Goal: Transaction & Acquisition: Purchase product/service

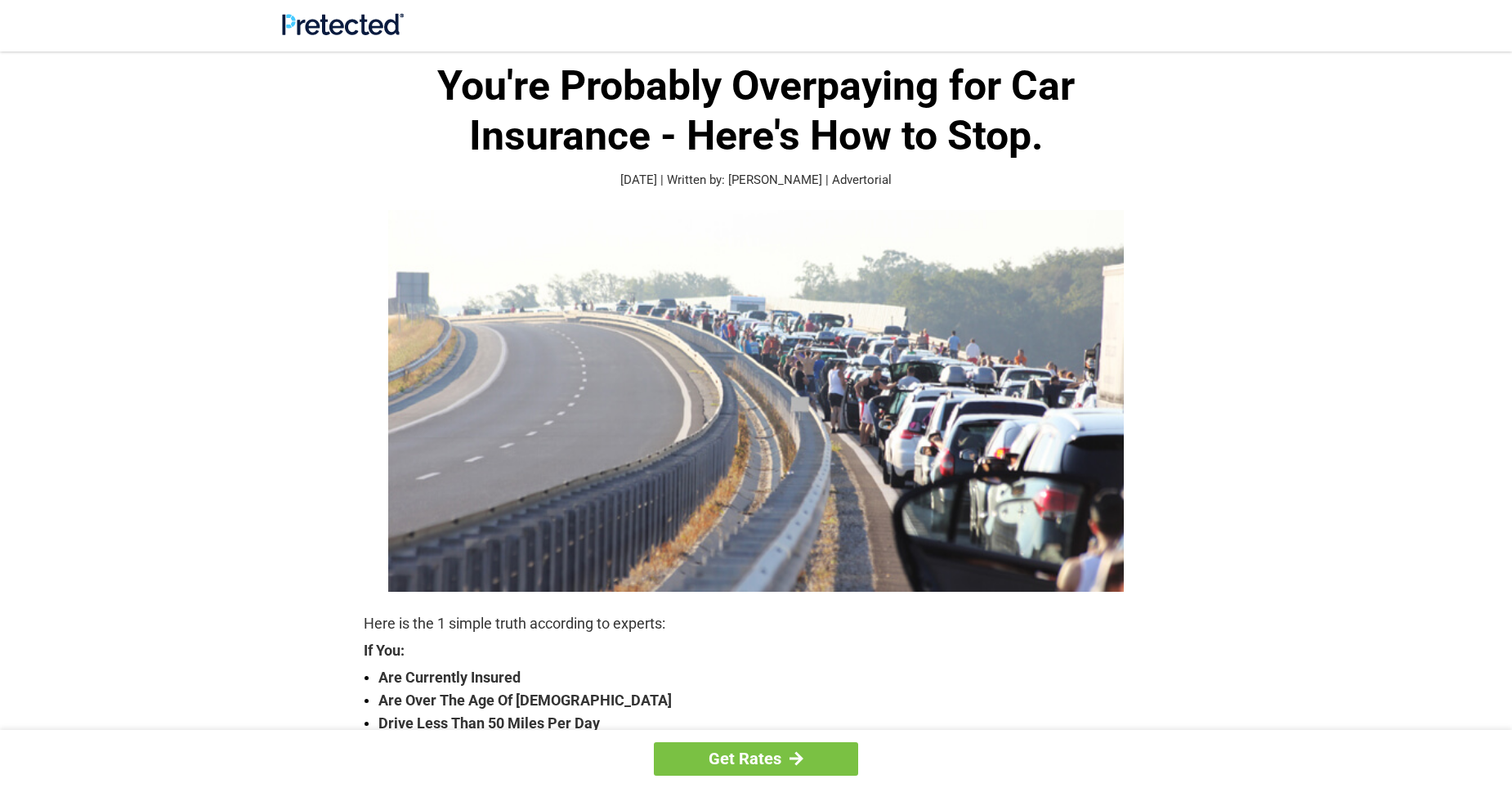
click at [378, 389] on div at bounding box center [756, 400] width 948 height 382
click at [714, 148] on h1 "You're Probably Overpaying for Car Insurance - Here's How to Stop." at bounding box center [756, 110] width 785 height 99
drag, startPoint x: 752, startPoint y: 165, endPoint x: 761, endPoint y: 195, distance: 31.3
click at [756, 185] on div "You're Probably Overpaying for Car Insurance - Here's How to Stop. August 23, 2…" at bounding box center [756, 125] width 785 height 128
click at [454, 678] on strong "Are Currently Insured" at bounding box center [763, 677] width 770 height 23
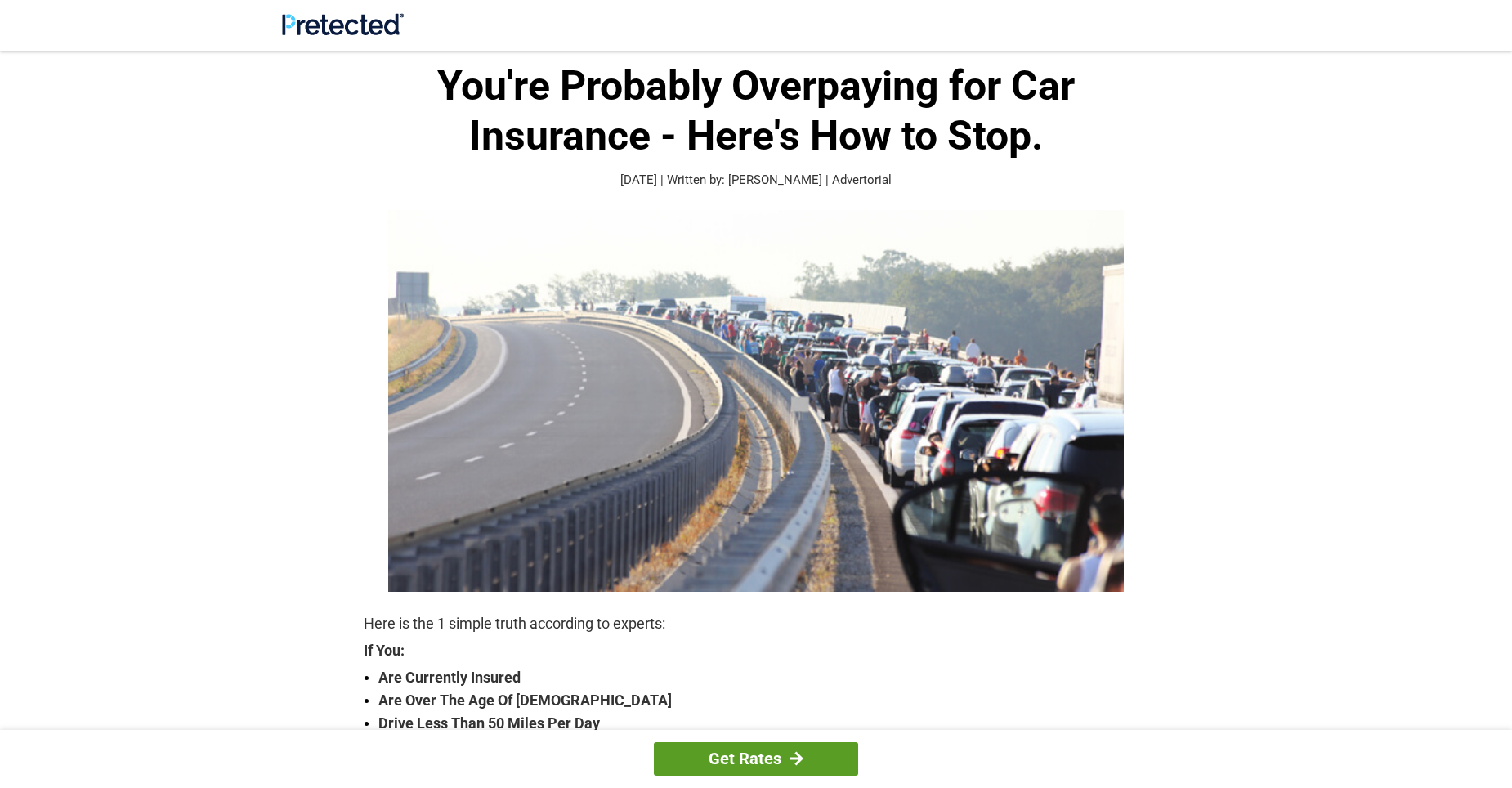
click at [745, 764] on link "Get Rates" at bounding box center [756, 758] width 205 height 33
